Goal: Transaction & Acquisition: Download file/media

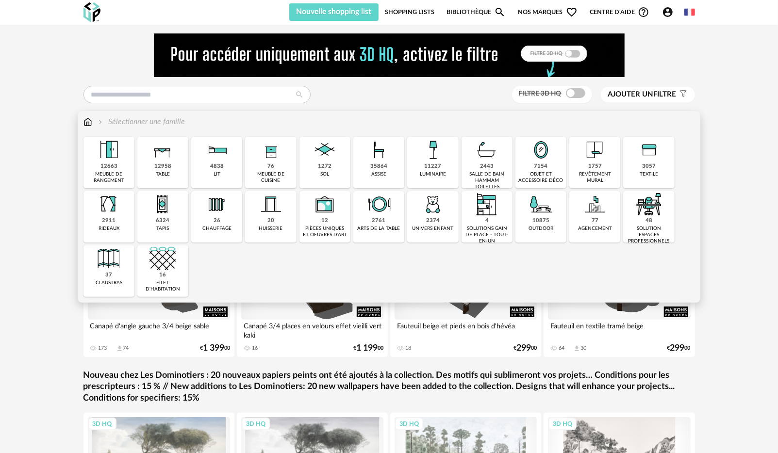
click at [390, 172] on div "35864 assise" at bounding box center [378, 162] width 51 height 51
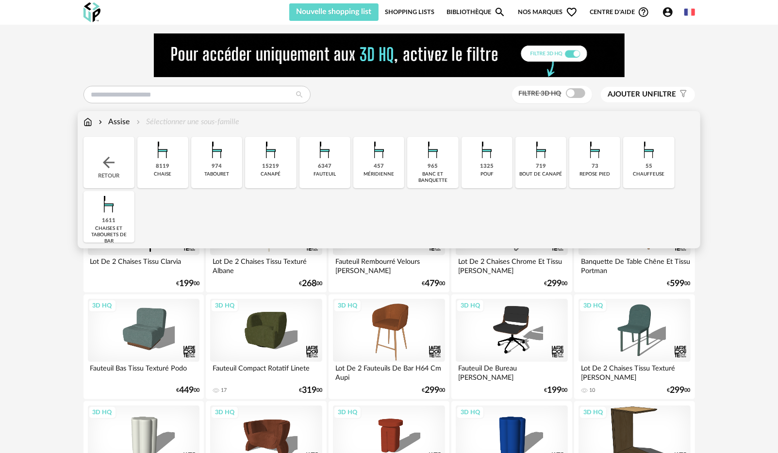
click at [266, 173] on div "canapé" at bounding box center [271, 174] width 20 height 6
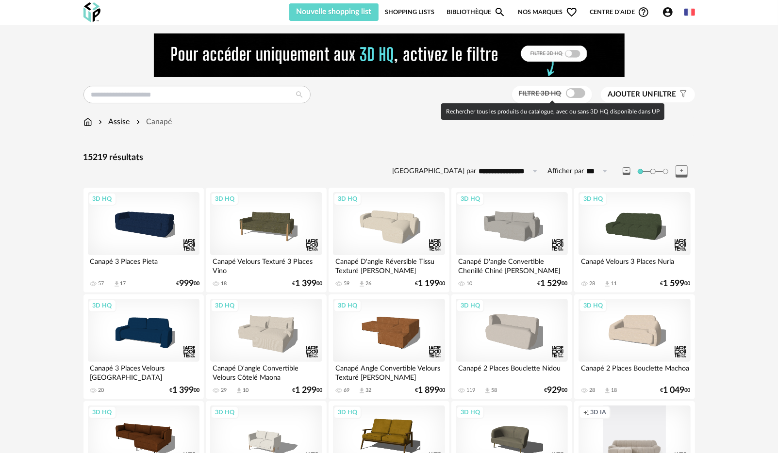
click at [576, 95] on span at bounding box center [575, 93] width 19 height 10
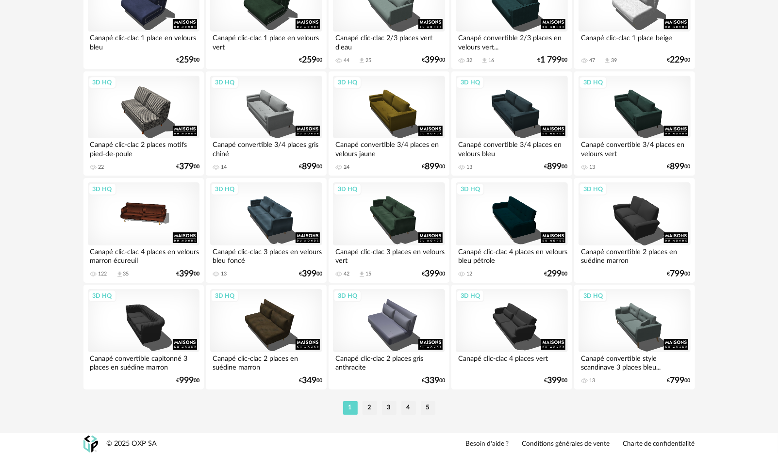
scroll to position [1935, 0]
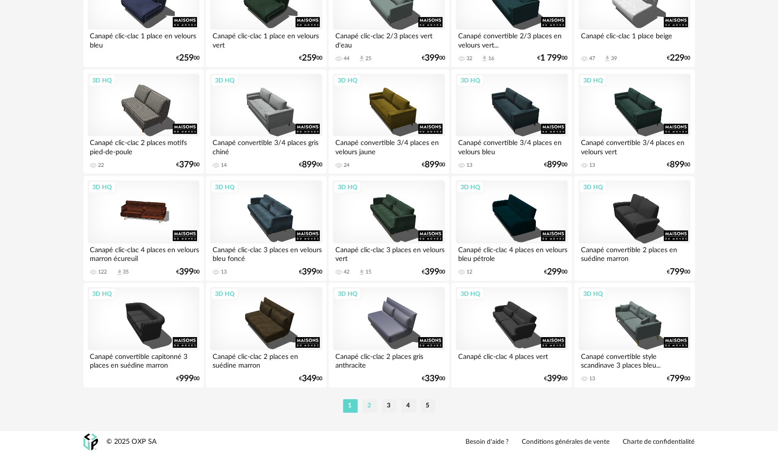
click at [366, 406] on li "2" at bounding box center [370, 407] width 15 height 14
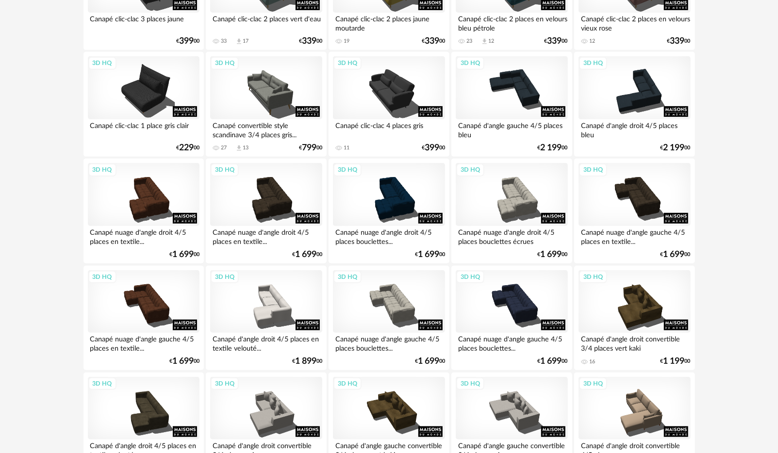
scroll to position [340, 0]
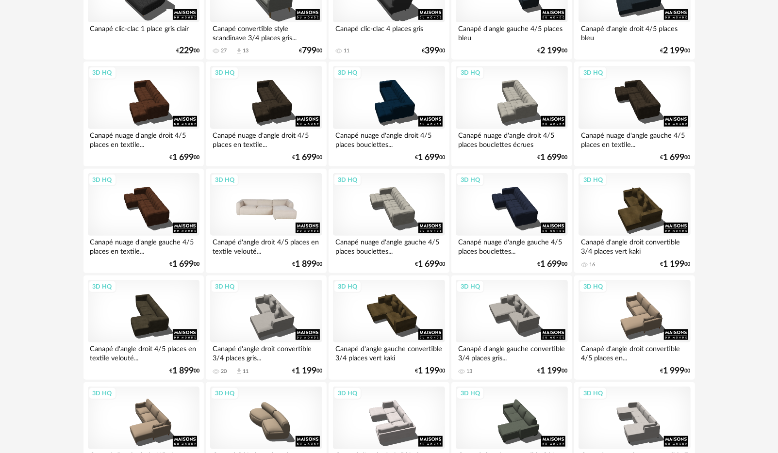
click at [281, 217] on div "3D HQ" at bounding box center [266, 204] width 112 height 63
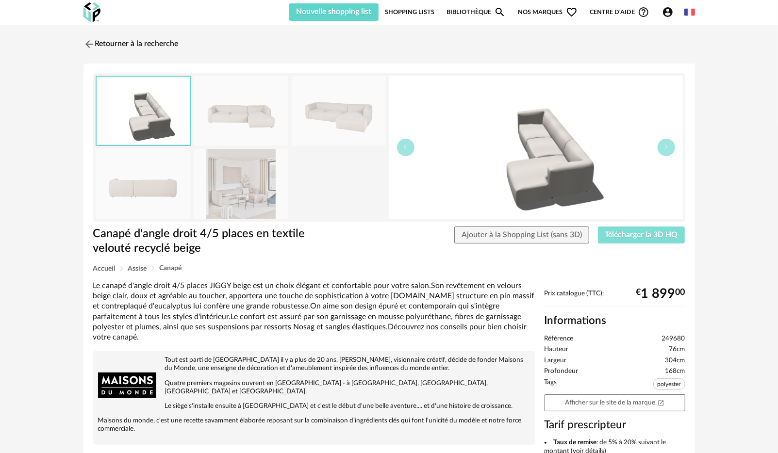
click at [649, 234] on span "Télécharger la 3D HQ" at bounding box center [641, 235] width 73 height 8
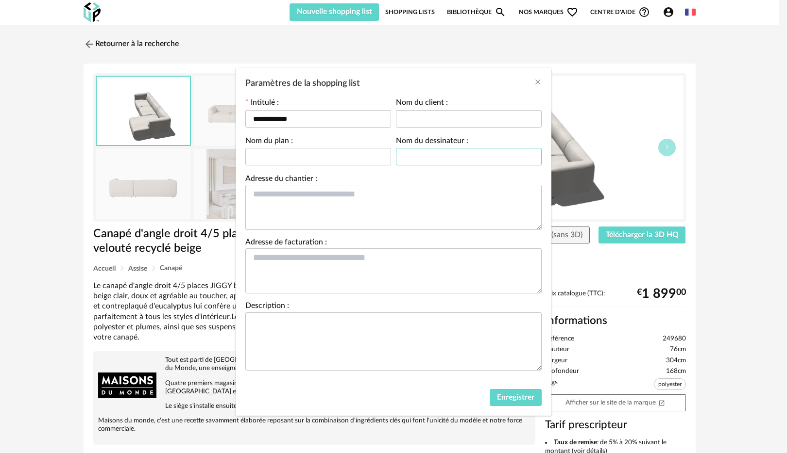
click at [420, 155] on input "Paramètres de la shopping list" at bounding box center [469, 156] width 146 height 17
type input "*********"
click at [513, 396] on span "Enregistrer" at bounding box center [515, 398] width 37 height 8
